Goal: Task Accomplishment & Management: Manage account settings

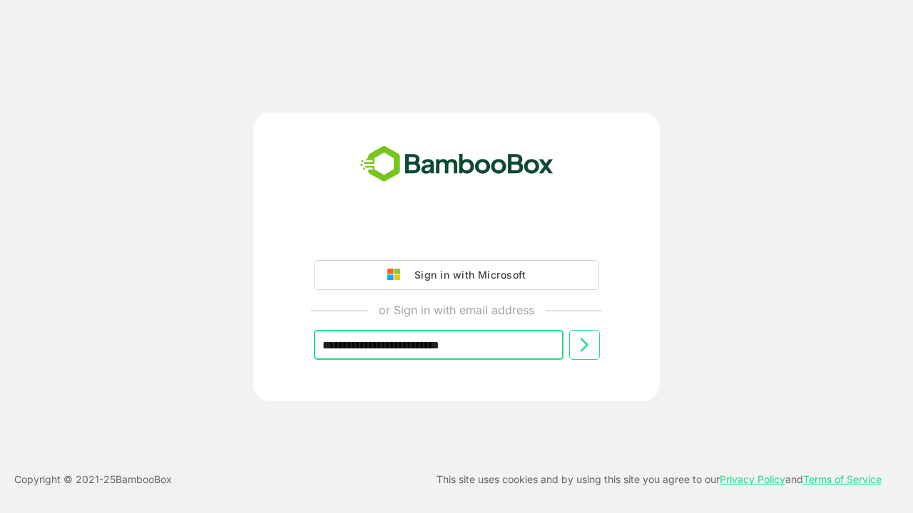
type input "**********"
click at [584, 345] on icon at bounding box center [583, 345] width 17 height 17
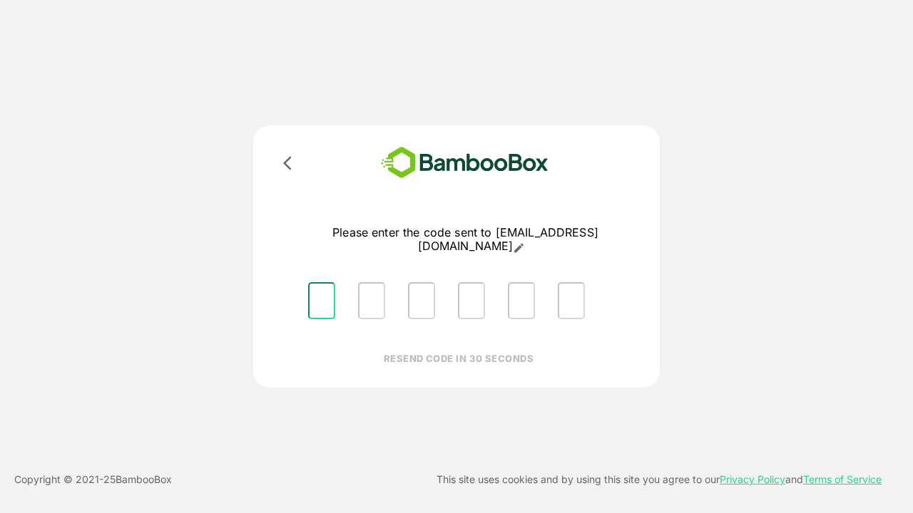
type input "*"
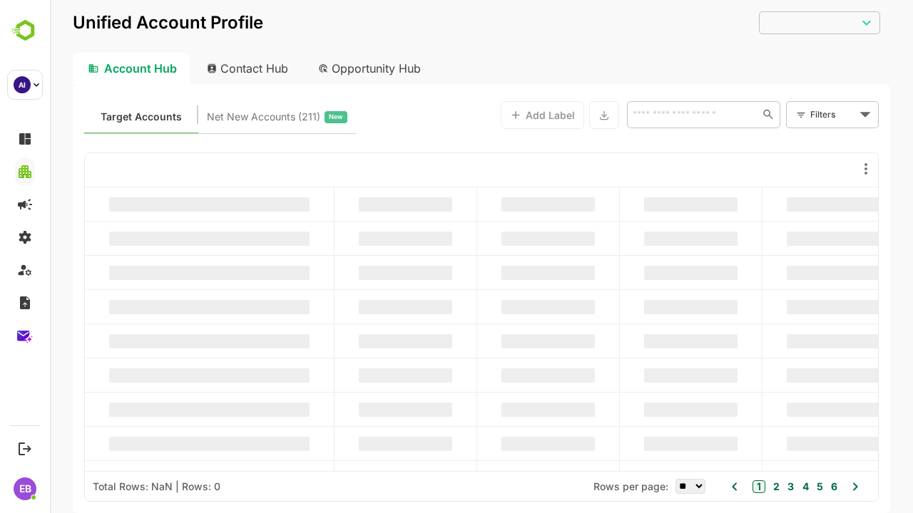
type input "**********"
